Goal: Find specific page/section: Find specific page/section

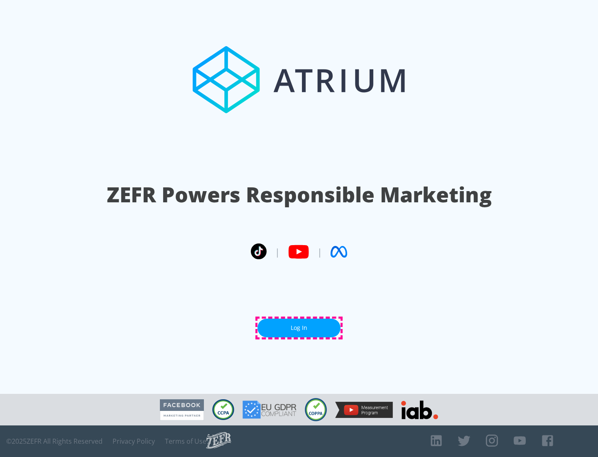
click at [299, 328] on link "Log In" at bounding box center [299, 328] width 83 height 19
